Goal: Information Seeking & Learning: Learn about a topic

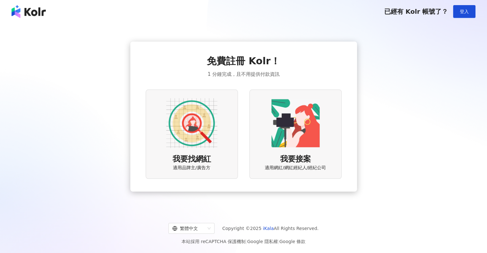
click at [214, 141] on img at bounding box center [191, 123] width 51 height 51
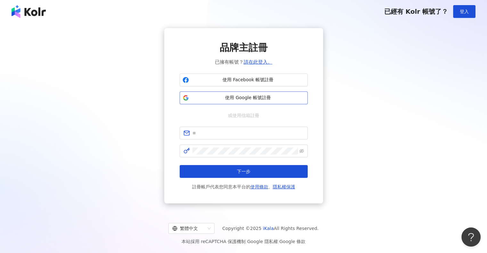
click at [248, 93] on button "使用 Google 帳號註冊" at bounding box center [243, 97] width 128 height 13
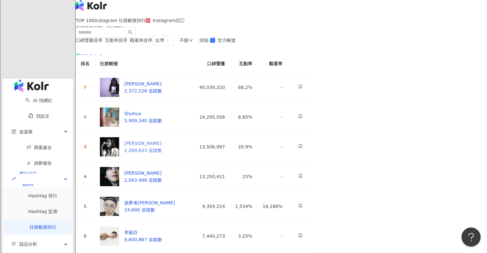
scroll to position [7, 0]
click at [127, 43] on span "互動率排序" at bounding box center [116, 40] width 22 height 5
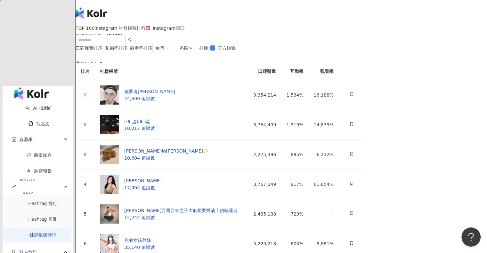
click at [152, 51] on span "觀看率排序" at bounding box center [141, 47] width 22 height 5
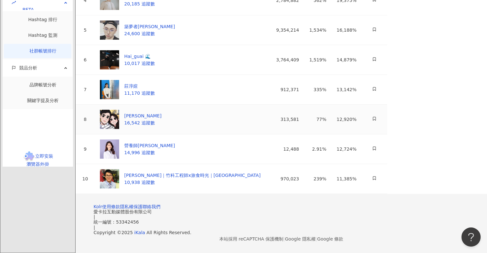
scroll to position [269, 0]
click at [174, 214] on footer "Kolr 使用條款 隱私權保護 聯絡我們 愛卡拉互動媒體股份有限公司 | 統一編號：53342456 | Copyright © 2025 iKala All…" at bounding box center [280, 223] width 411 height 59
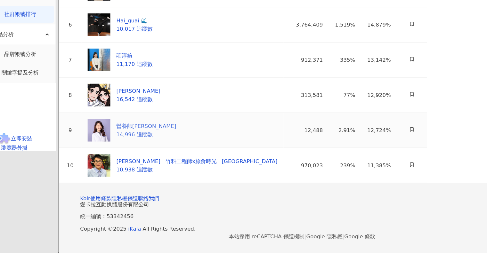
click at [152, 142] on div "營養師Vivi" at bounding box center [149, 145] width 51 height 7
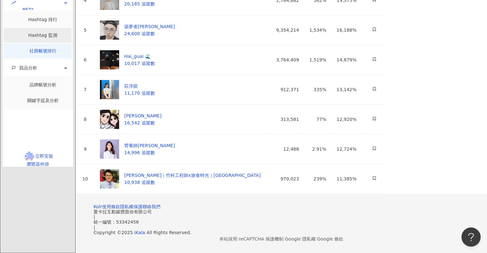
scroll to position [0, 0]
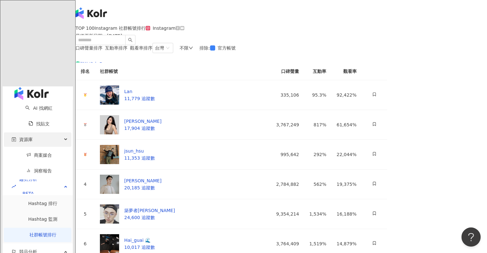
click at [33, 132] on div "資源庫" at bounding box center [38, 139] width 68 height 14
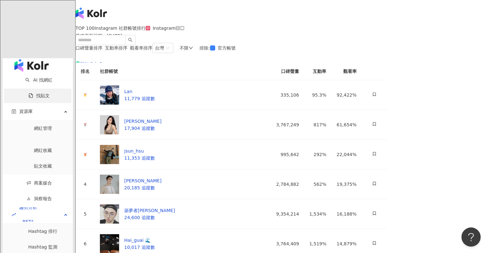
click at [28, 93] on link "找貼文" at bounding box center [38, 95] width 21 height 5
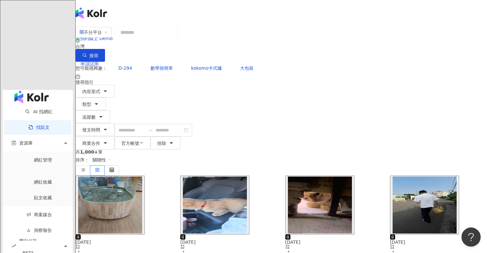
click at [175, 38] on input "search" at bounding box center [146, 33] width 58 height 14
type input "***"
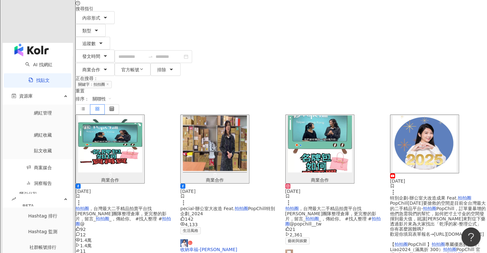
scroll to position [71, 0]
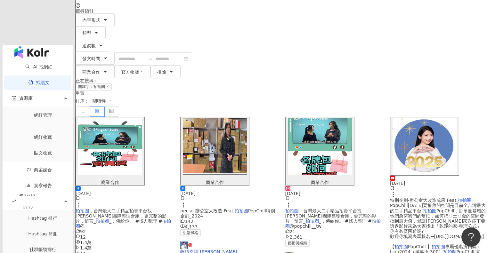
click at [212, 208] on span "pecial-辦公室大改造 Feat." at bounding box center [207, 210] width 54 height 5
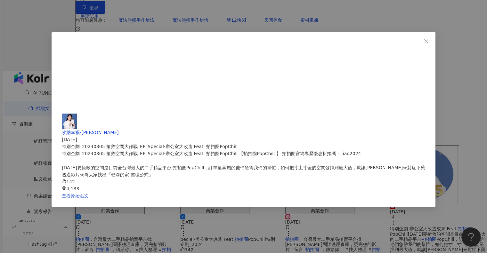
scroll to position [47, 0]
click at [89, 193] on link "查看原始貼文" at bounding box center [75, 195] width 27 height 5
click at [423, 40] on icon "close" at bounding box center [425, 41] width 5 height 5
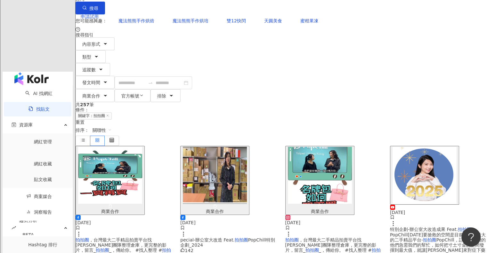
scroll to position [0, 0]
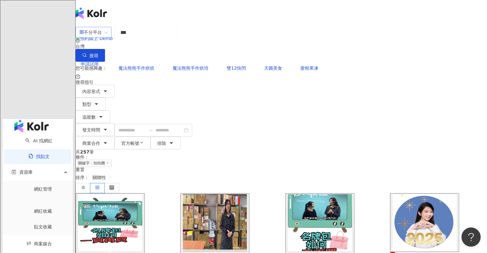
drag, startPoint x: 182, startPoint y: 42, endPoint x: 111, endPoint y: 40, distance: 70.7
click at [111, 40] on div "不分平台 拍拍圈 *** 台灣 搜尋" at bounding box center [280, 44] width 411 height 36
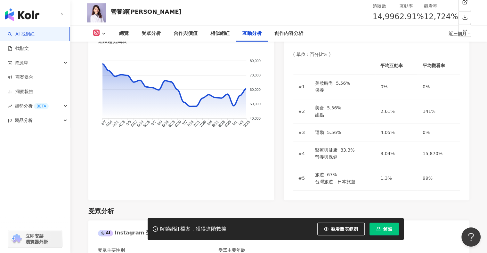
scroll to position [1305, 0]
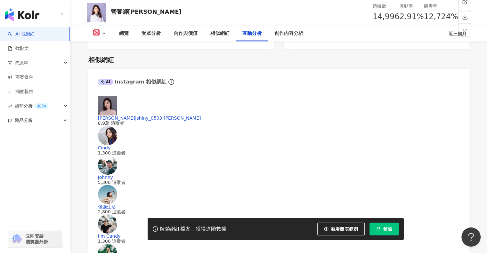
click at [97, 33] on icon at bounding box center [96, 33] width 4 height 4
click at [109, 46] on button "Instagram" at bounding box center [107, 46] width 34 height 10
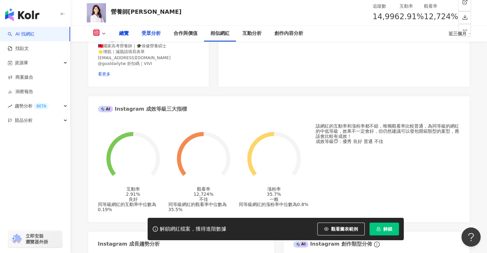
scroll to position [0, 0]
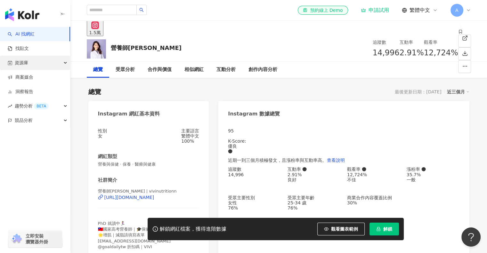
click at [36, 64] on div "資源庫" at bounding box center [35, 63] width 70 height 14
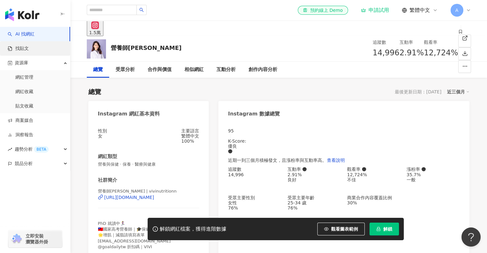
click at [27, 48] on link "找貼文" at bounding box center [18, 48] width 21 height 6
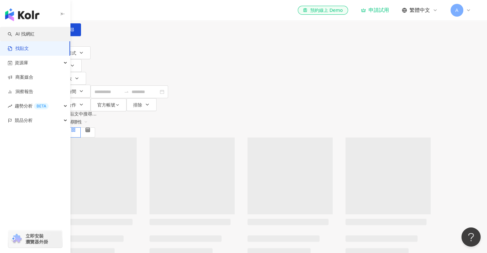
click at [35, 34] on link "AI 找網紅" at bounding box center [21, 34] width 27 height 6
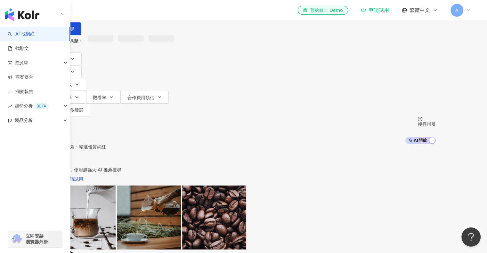
click at [145, 12] on input "search" at bounding box center [119, 6] width 52 height 12
type input "*"
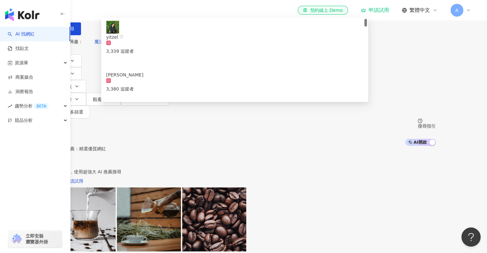
type input "*******"
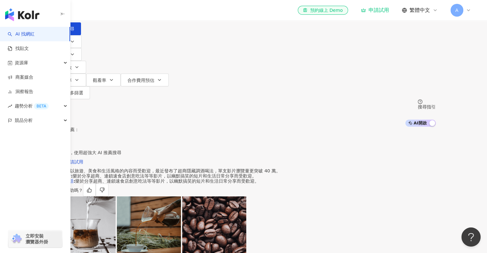
click at [145, 12] on input "search" at bounding box center [119, 6] width 52 height 12
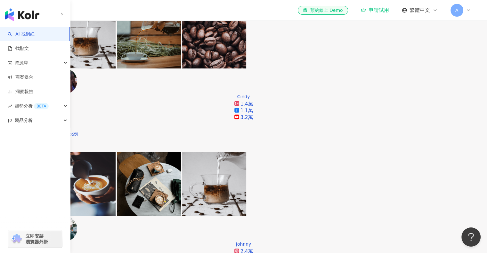
scroll to position [0, 0]
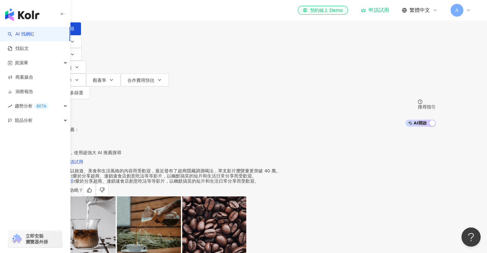
click at [145, 12] on input "search" at bounding box center [119, 6] width 52 height 12
type input "*"
type input "*********"
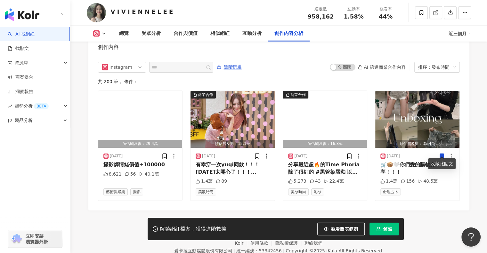
scroll to position [1951, 0]
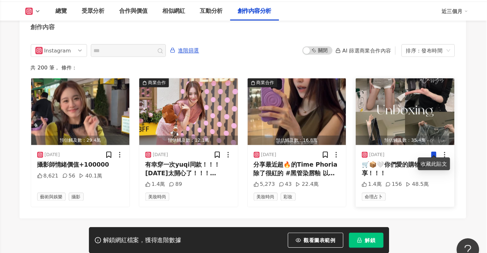
click at [427, 148] on div "2025/9/7 🛒📦🤍你們愛的購物分享！！！ 1.4萬 156 48.5萬 命理占卜" at bounding box center [417, 174] width 84 height 52
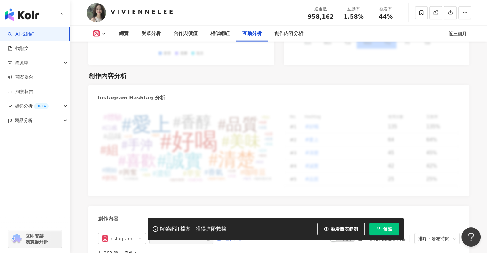
scroll to position [1654, 0]
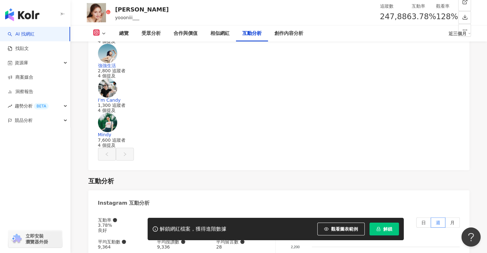
scroll to position [2008, 0]
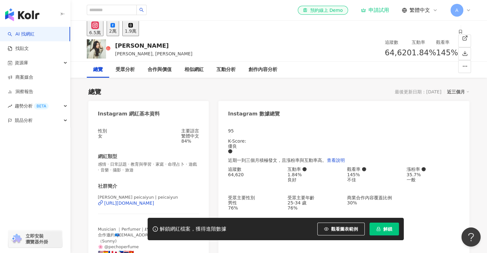
click at [115, 28] on icon at bounding box center [112, 25] width 4 height 4
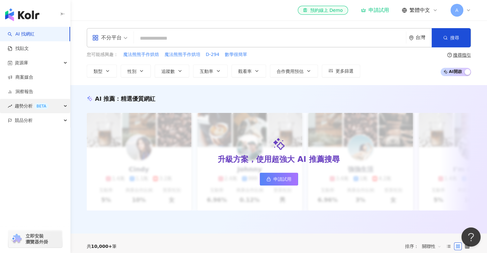
click at [42, 108] on div "BETA" at bounding box center [41, 106] width 15 height 6
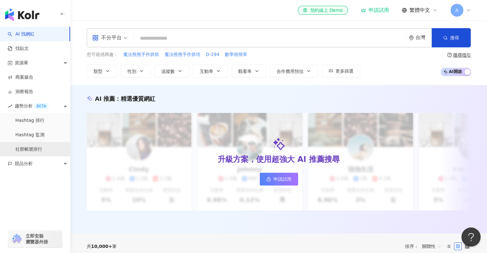
click at [42, 152] on link "社群帳號排行" at bounding box center [28, 149] width 27 height 6
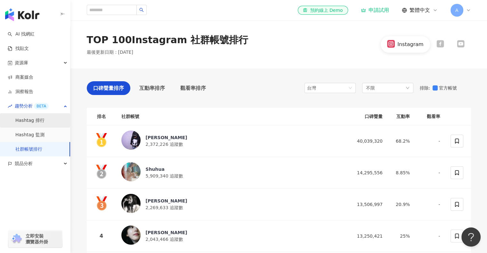
click at [44, 123] on link "Hashtag 排行" at bounding box center [29, 120] width 29 height 6
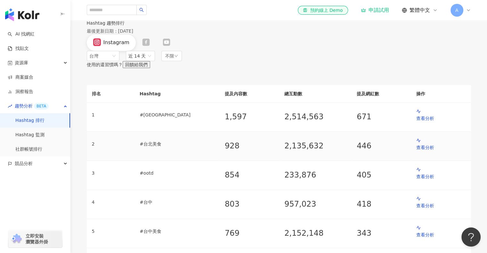
scroll to position [160, 0]
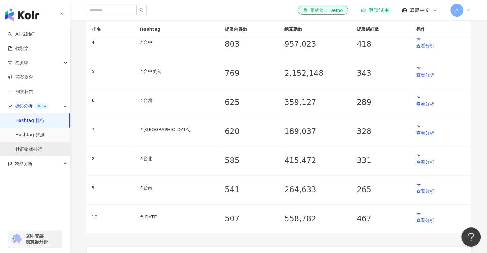
click at [39, 150] on link "社群帳號排行" at bounding box center [28, 149] width 27 height 6
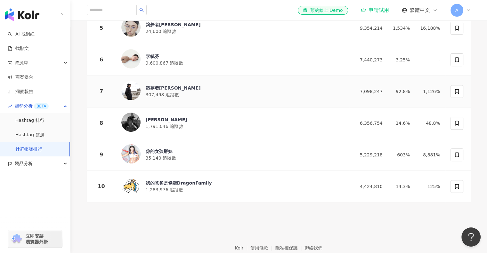
scroll to position [269, 0]
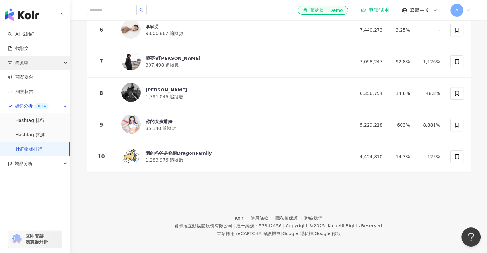
click at [34, 63] on div "資源庫" at bounding box center [35, 63] width 70 height 14
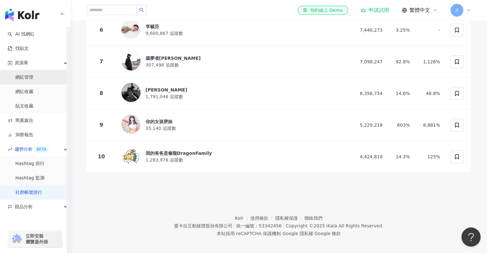
click at [29, 78] on link "網紅管理" at bounding box center [24, 77] width 18 height 6
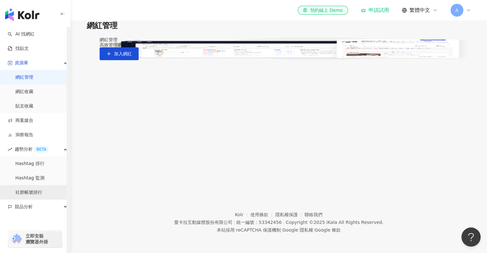
click at [42, 189] on link "社群帳號排行" at bounding box center [28, 192] width 27 height 6
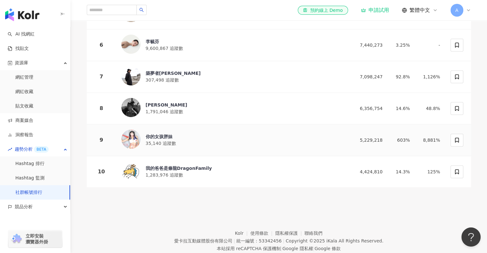
scroll to position [269, 0]
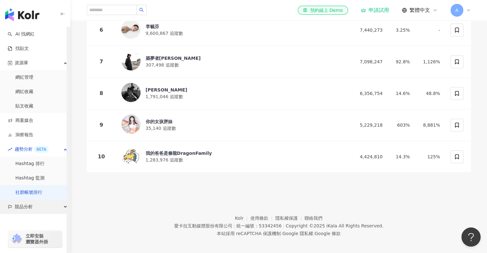
click at [57, 203] on div "競品分析" at bounding box center [35, 207] width 70 height 14
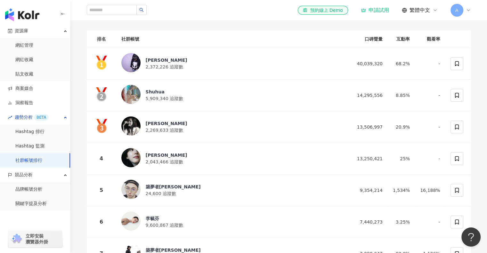
scroll to position [0, 0]
